Goal: Browse casually: Explore the website without a specific task or goal

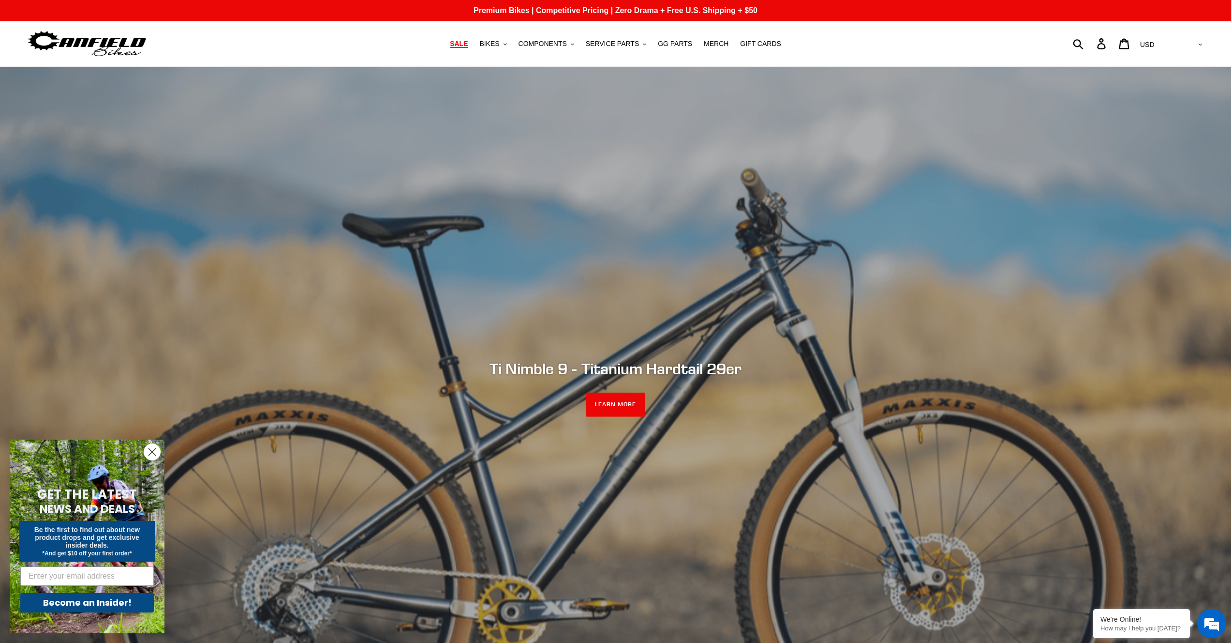
click at [459, 48] on link "SALE" at bounding box center [459, 43] width 28 height 13
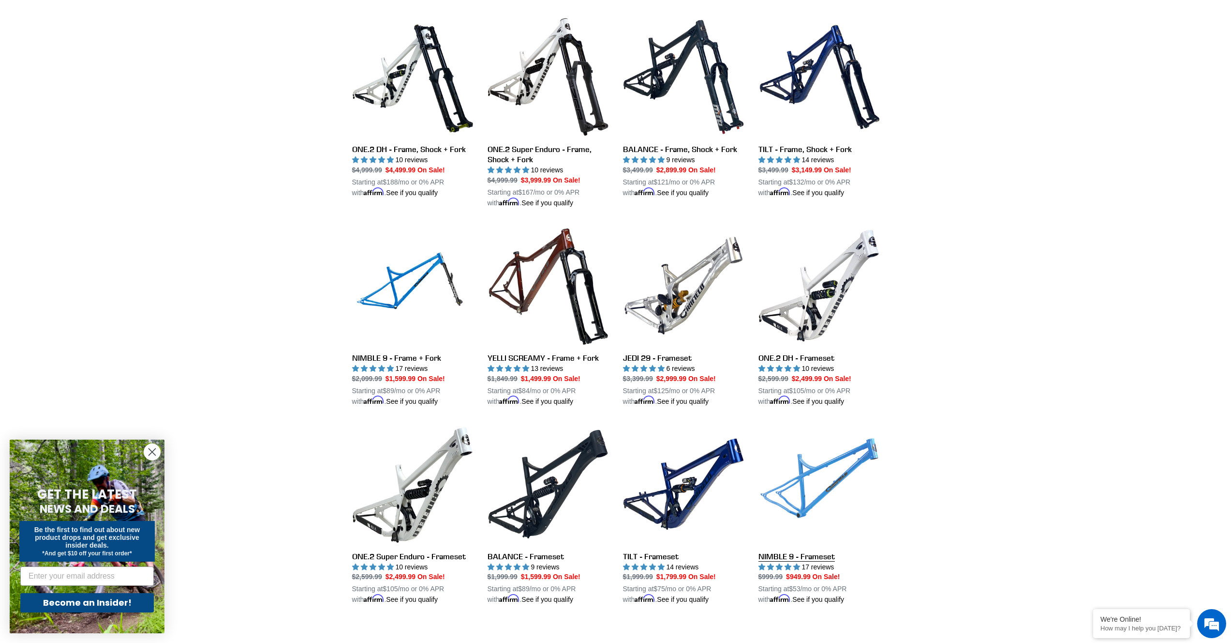
scroll to position [1150, 0]
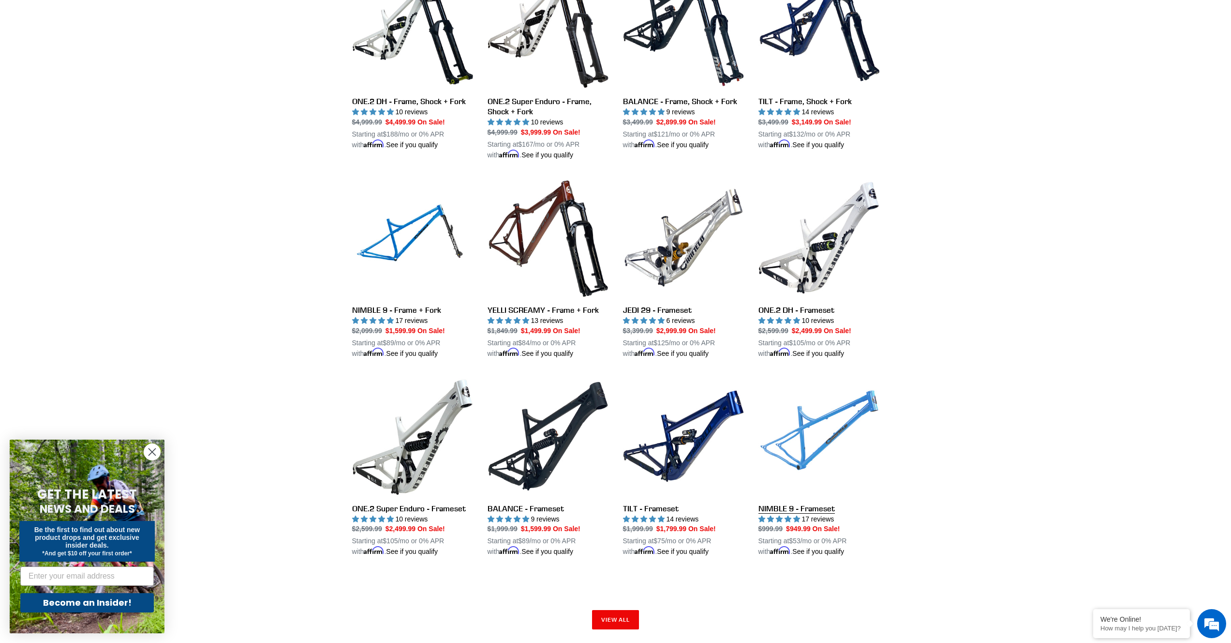
click at [813, 432] on link "NIMBLE 9 - Frameset" at bounding box center [819, 465] width 121 height 181
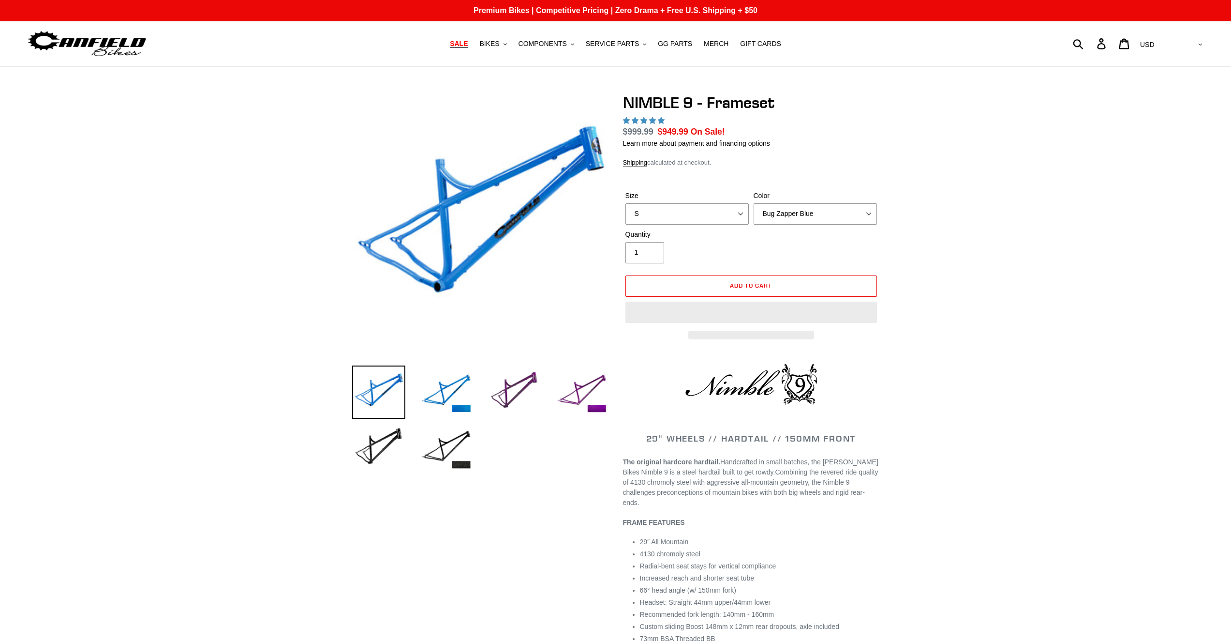
select select "highest-rating"
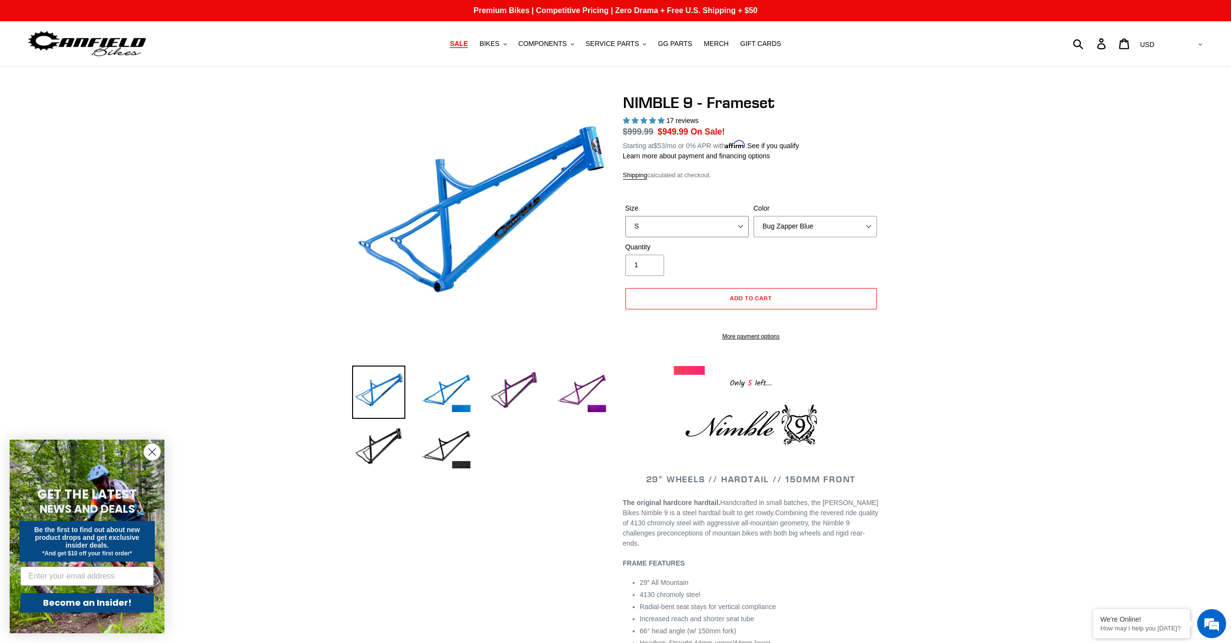
click at [715, 231] on select "S M L XL" at bounding box center [687, 226] width 123 height 21
click at [393, 448] on img at bounding box center [378, 447] width 53 height 53
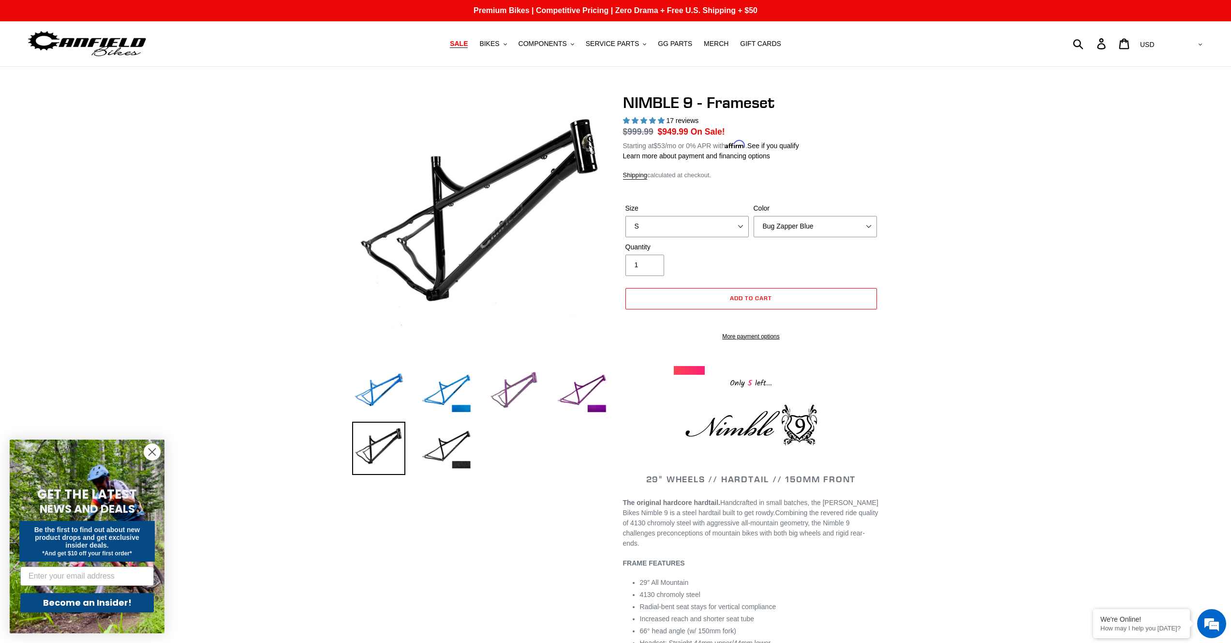
click at [514, 386] on img at bounding box center [514, 391] width 53 height 53
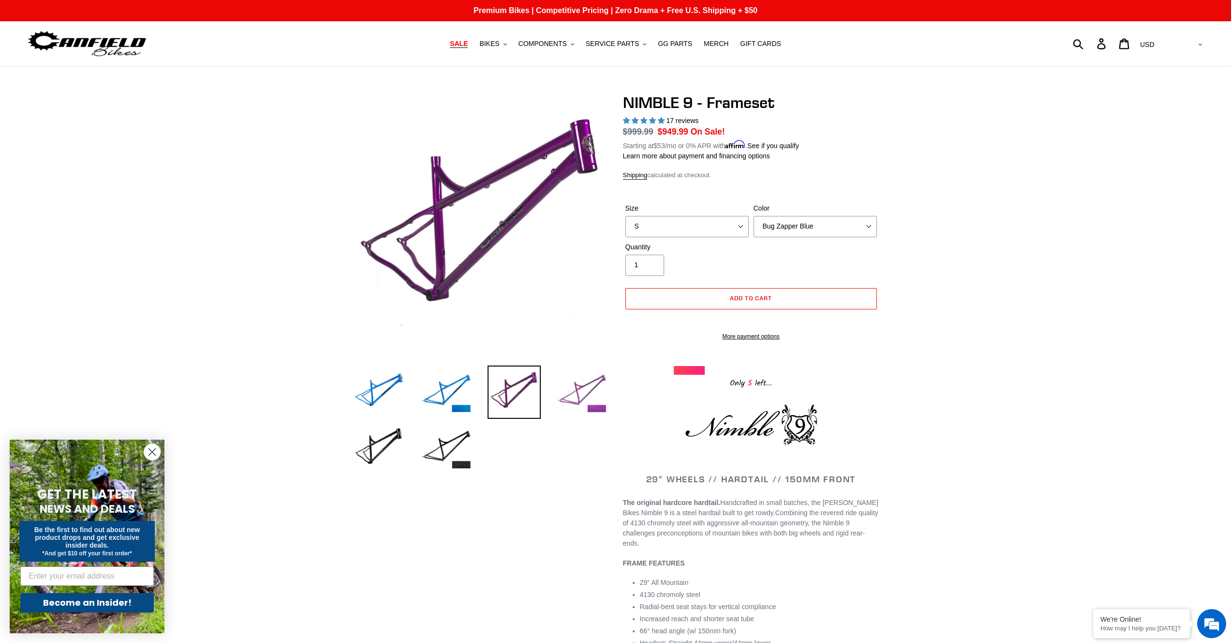
click at [584, 385] on img at bounding box center [581, 391] width 53 height 53
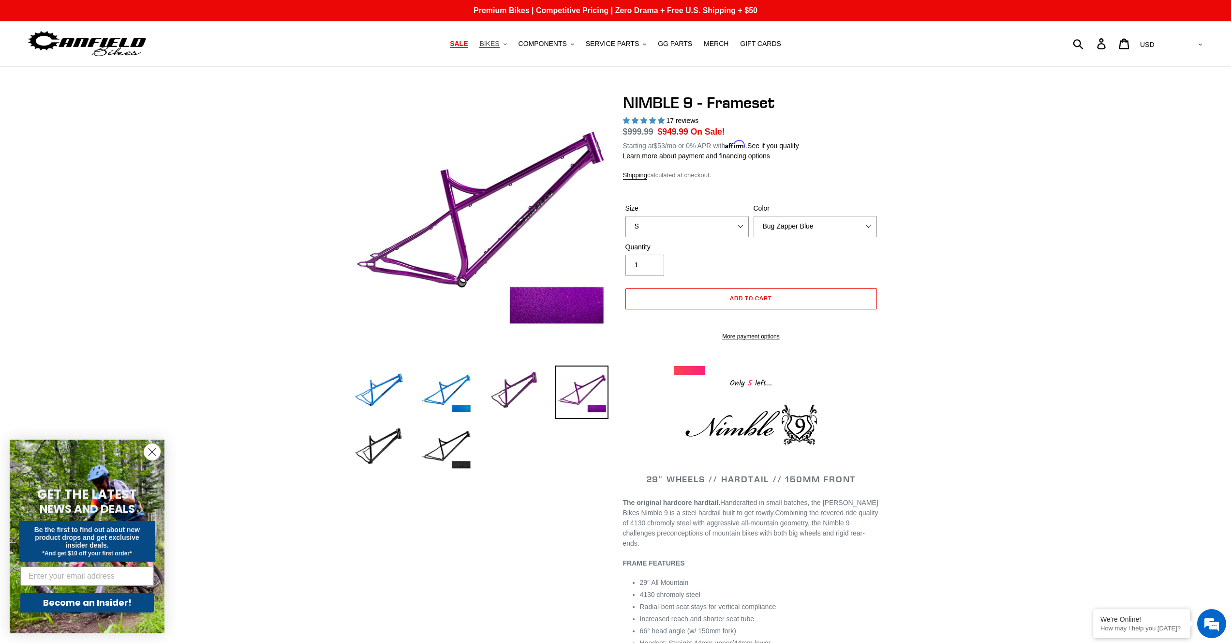
click at [485, 46] on span "BIKES" at bounding box center [489, 44] width 20 height 8
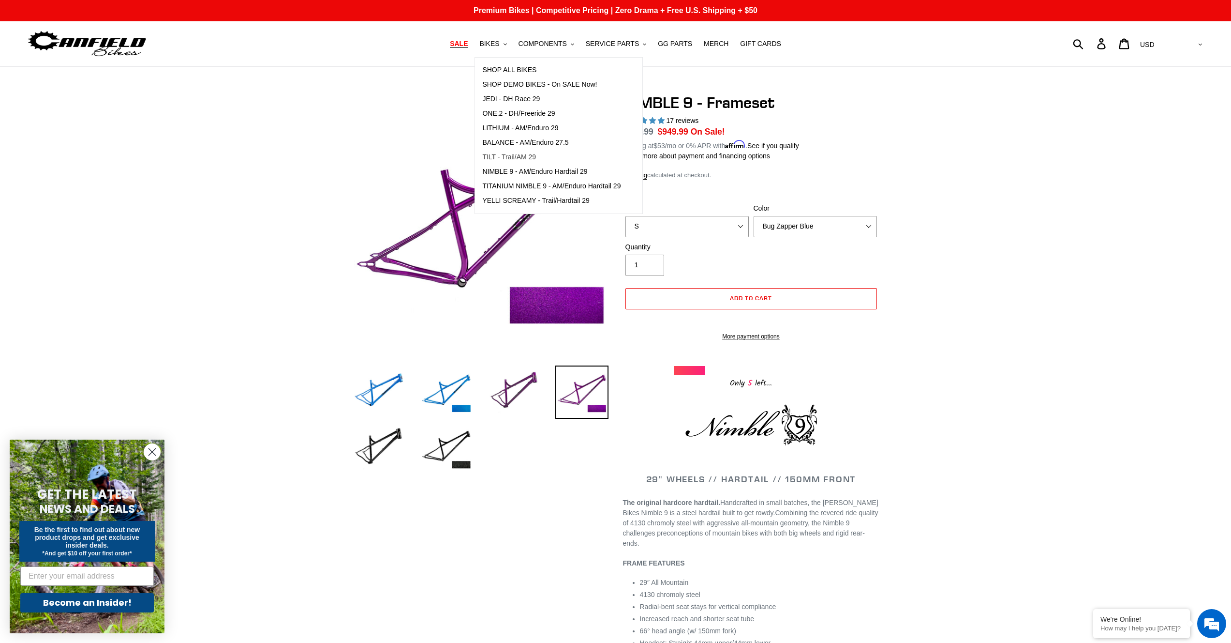
click at [528, 160] on span "TILT - Trail/AM 29" at bounding box center [509, 157] width 54 height 8
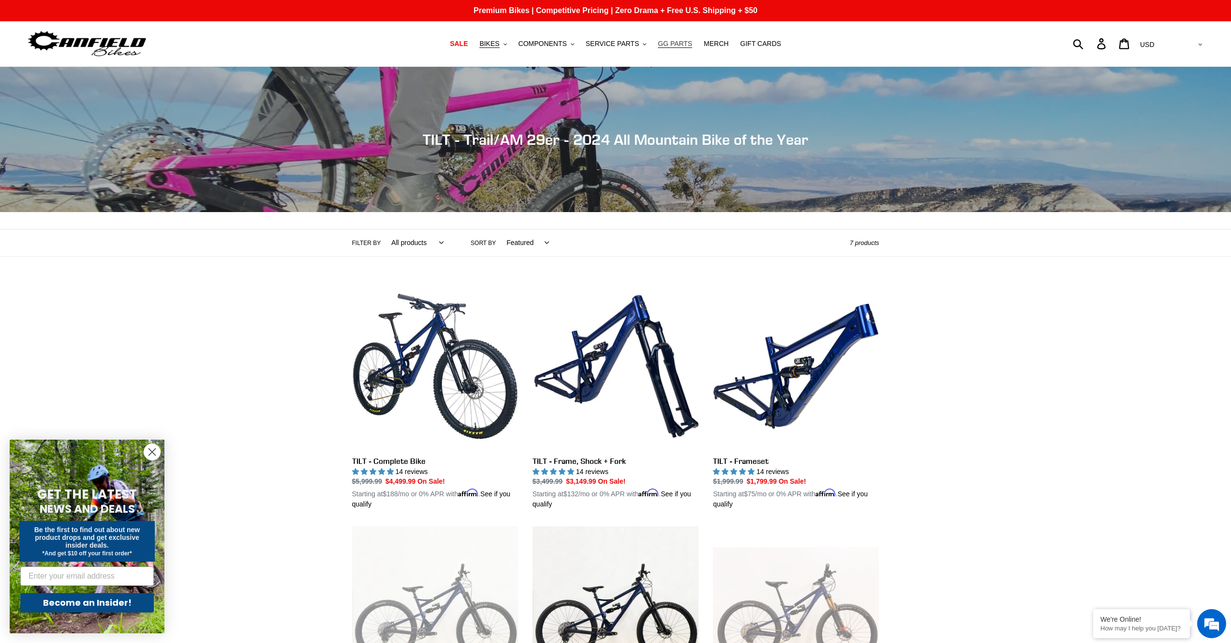
click at [666, 45] on span "GG PARTS" at bounding box center [675, 44] width 34 height 8
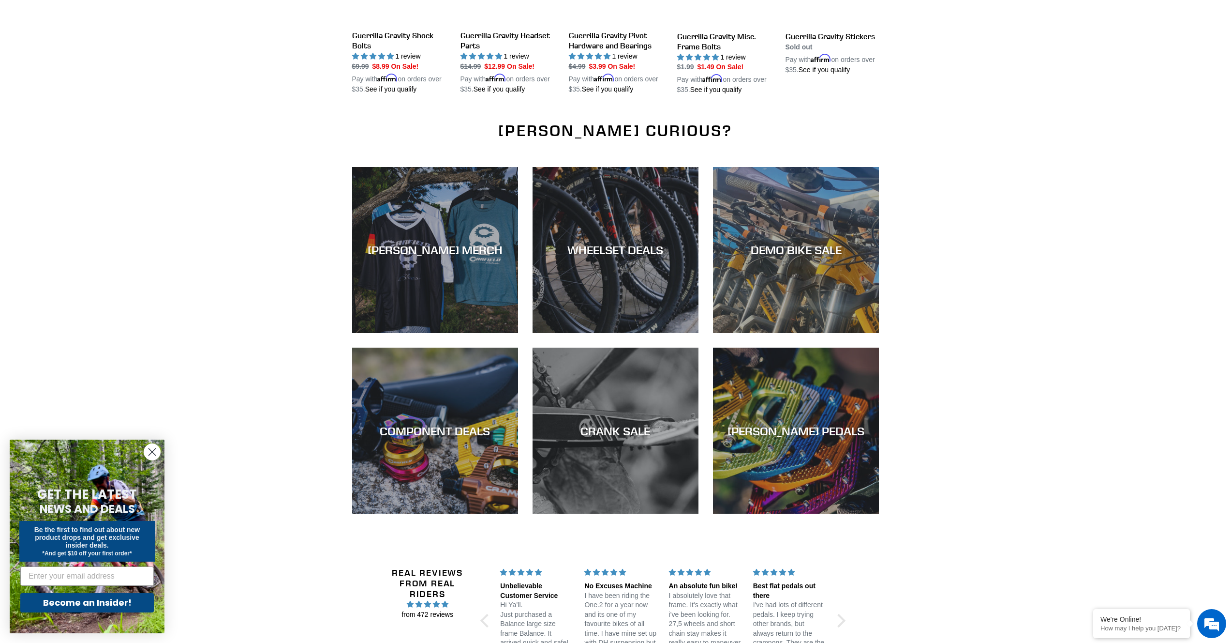
scroll to position [1326, 0]
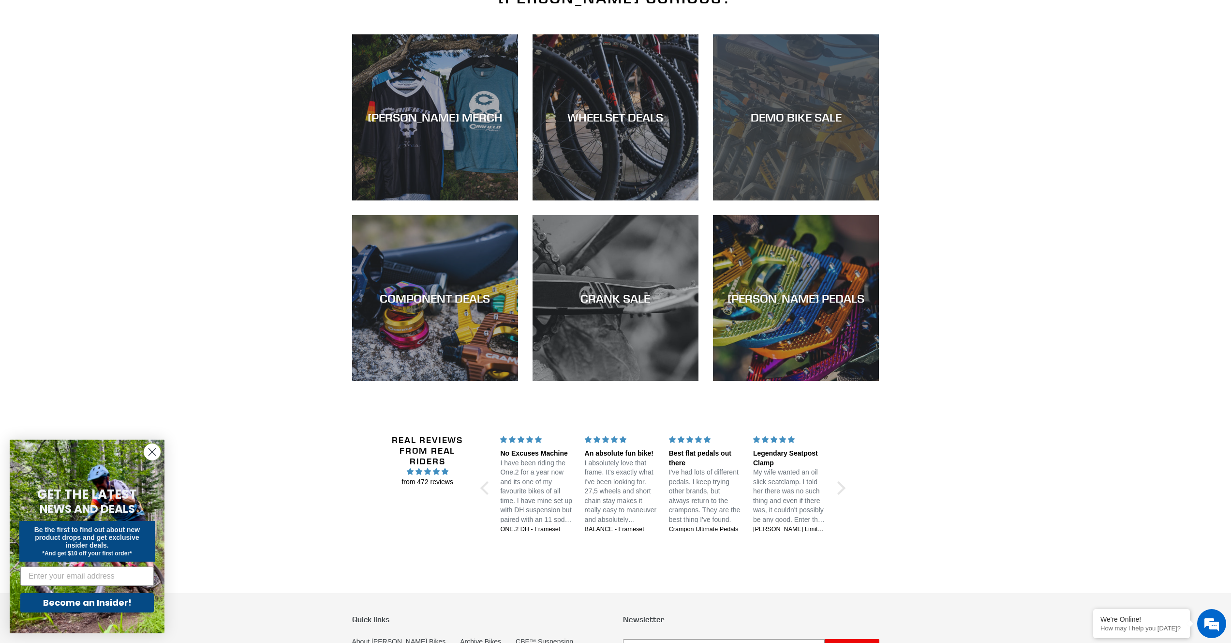
click at [824, 200] on div "DEMO BIKE SALE" at bounding box center [796, 200] width 166 height 0
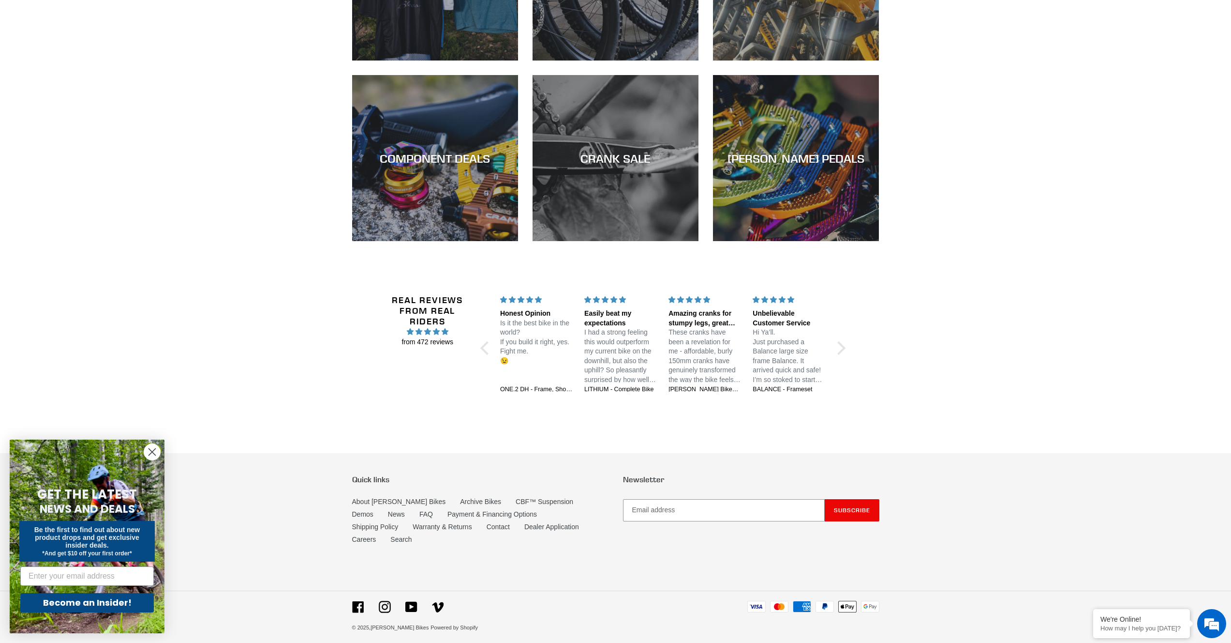
scroll to position [1450, 0]
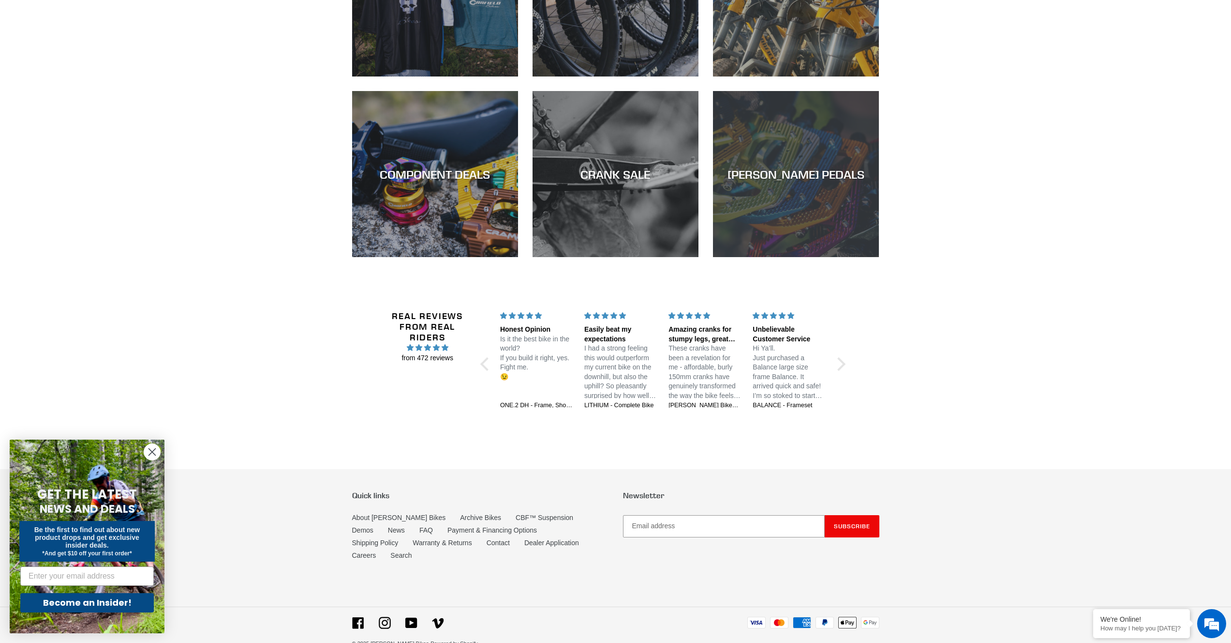
click at [771, 257] on div "[PERSON_NAME] PEDALS" at bounding box center [796, 257] width 166 height 0
